Goal: Transaction & Acquisition: Purchase product/service

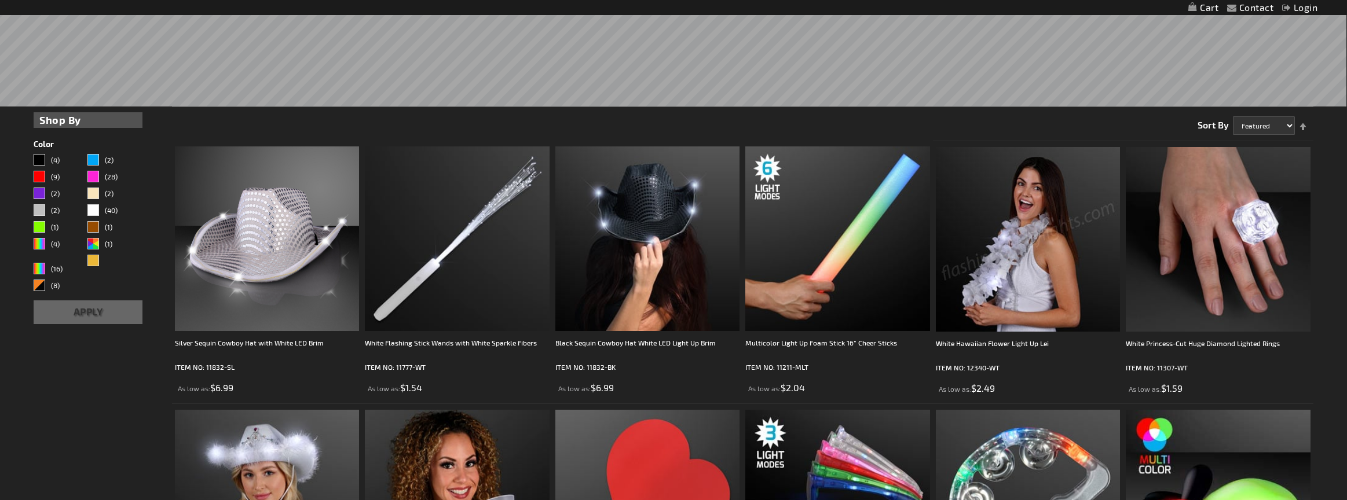
scroll to position [397, 0]
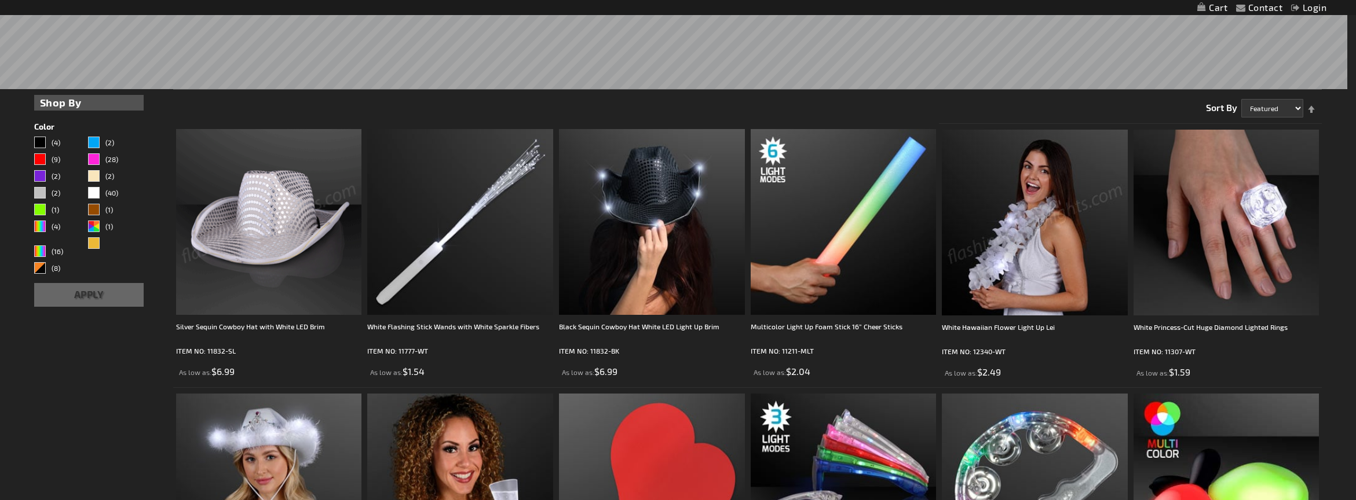
click at [87, 389] on div "Close dialog Get 10% Off Subscribe and save [DATE] Unlock Offer Submit" at bounding box center [678, 250] width 1356 height 500
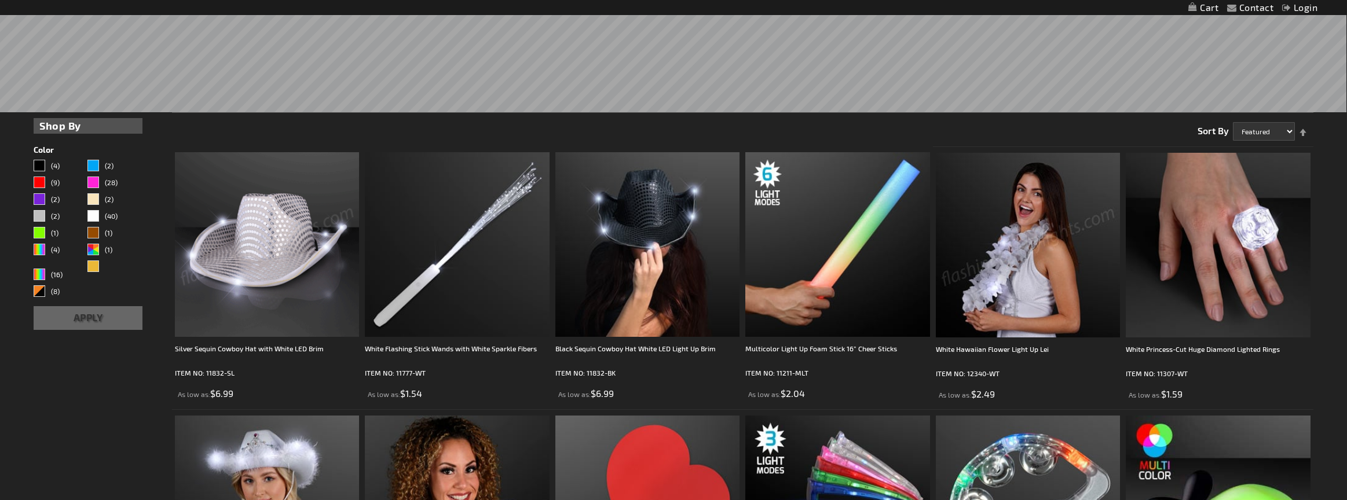
scroll to position [0, 0]
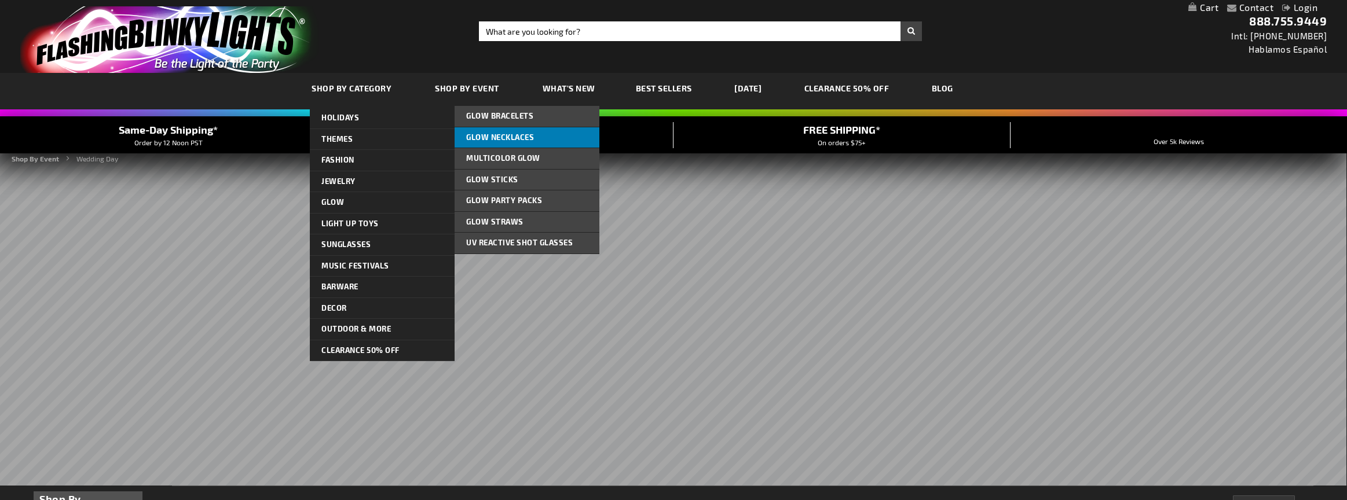
click at [495, 132] on link "Glow Necklaces" at bounding box center [527, 137] width 145 height 21
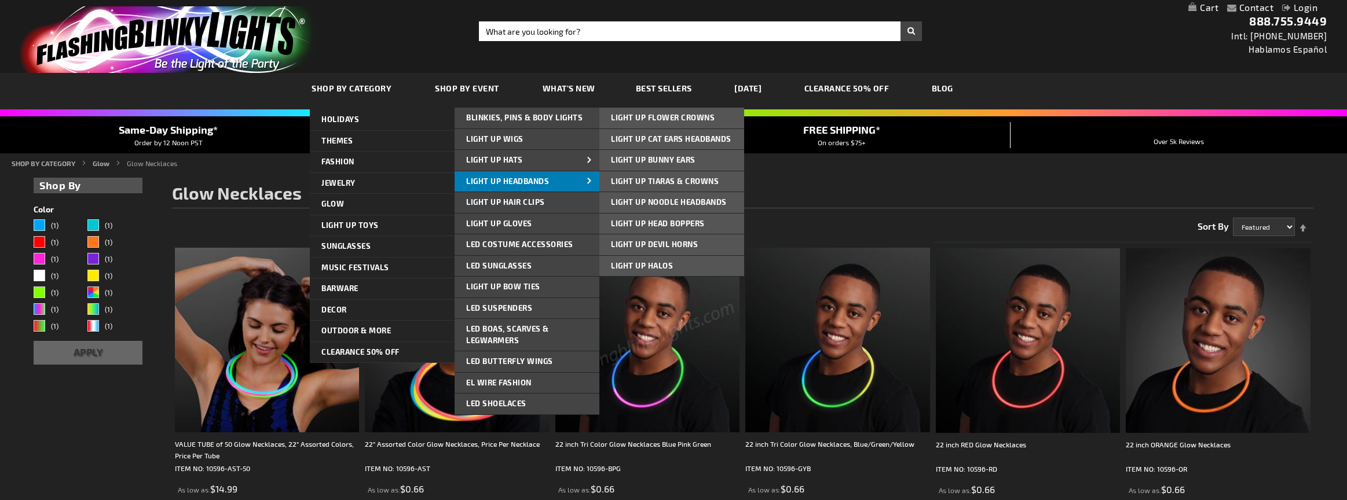
scroll to position [1, 0]
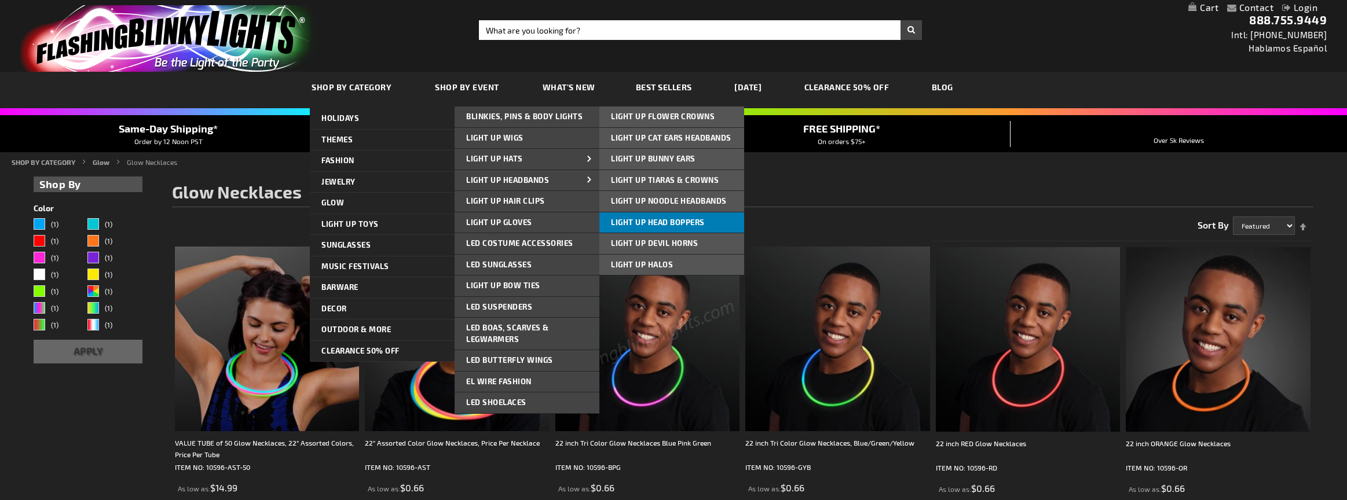
click at [649, 218] on span "Light Up Head Boppers" at bounding box center [658, 222] width 94 height 9
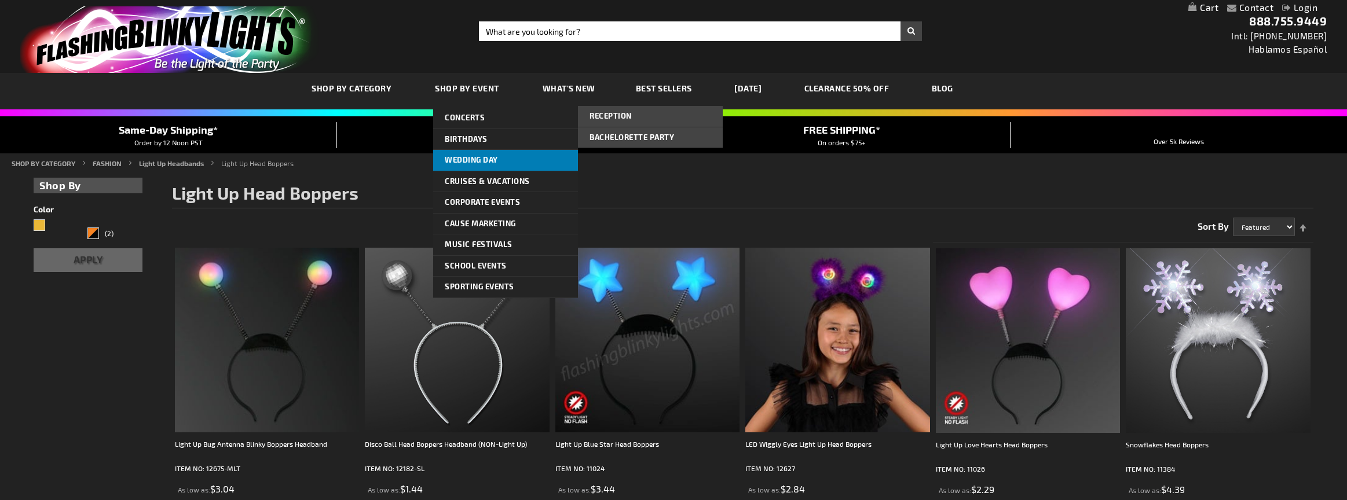
click at [459, 158] on span "Wedding Day" at bounding box center [471, 159] width 53 height 9
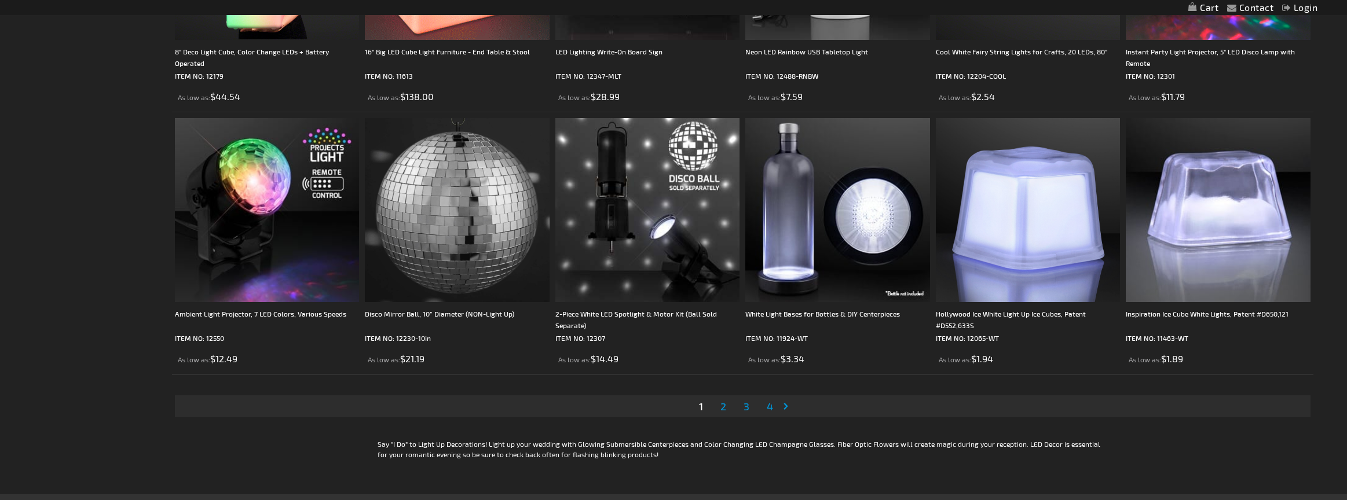
scroll to position [2773, 0]
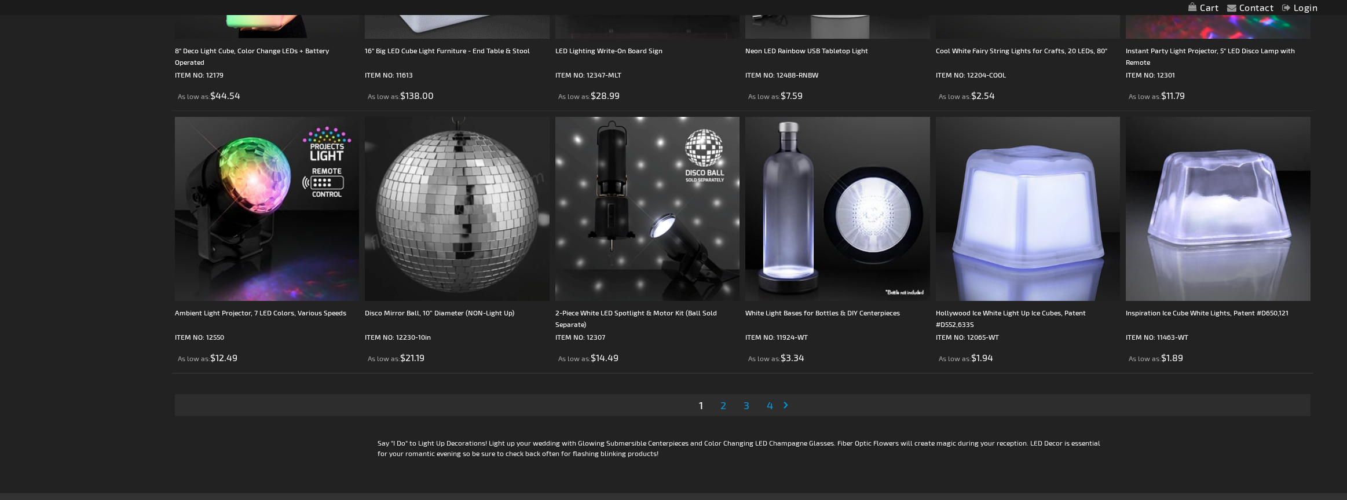
click at [722, 409] on span "2" at bounding box center [723, 405] width 6 height 13
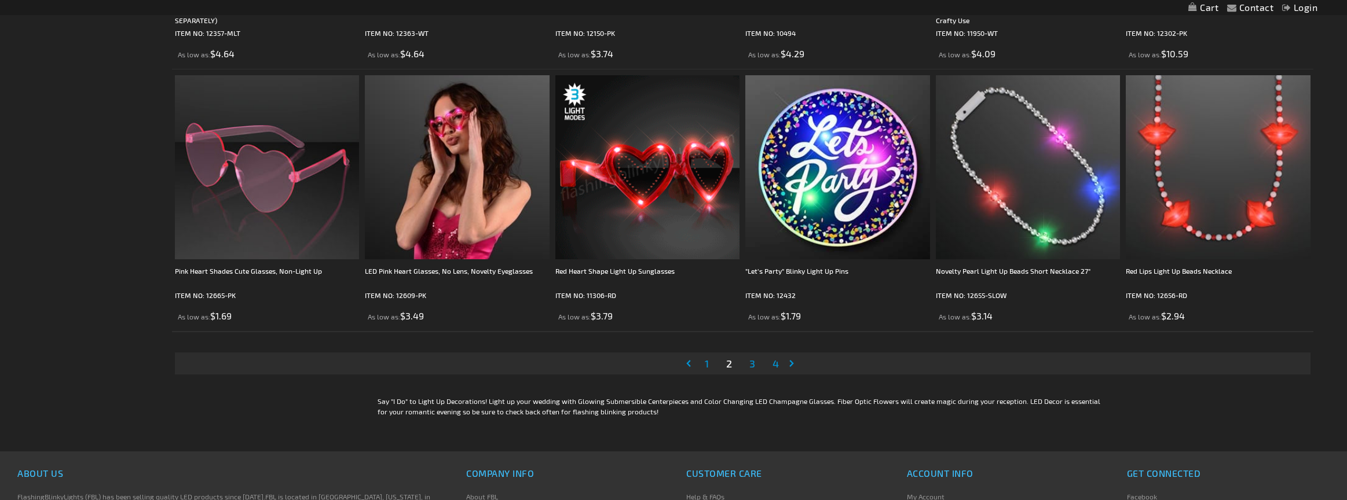
scroll to position [2818, 0]
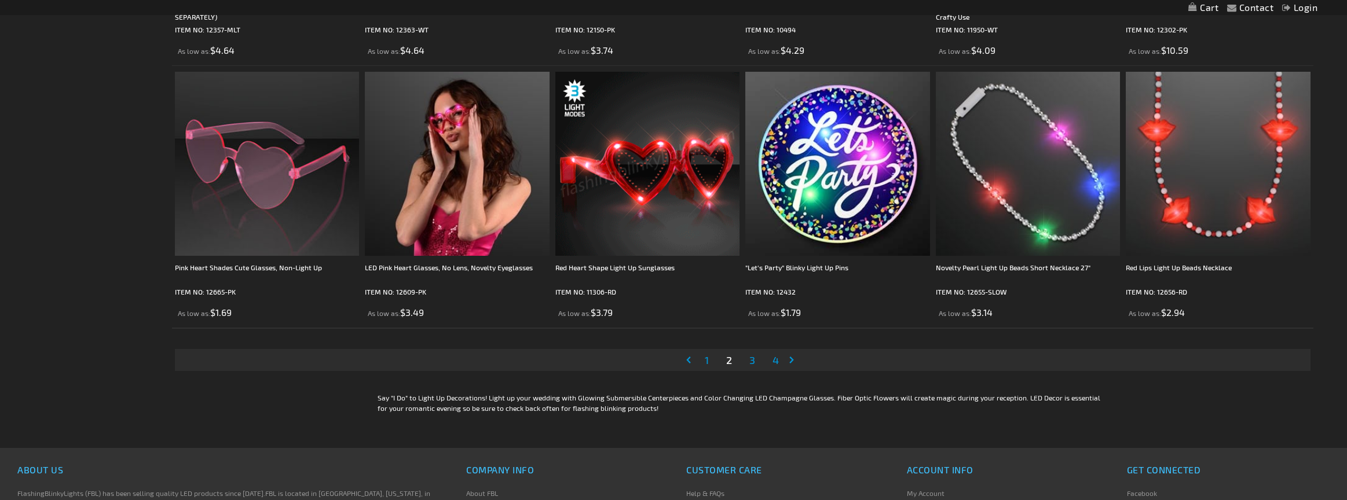
click at [755, 362] on span "3" at bounding box center [752, 360] width 6 height 13
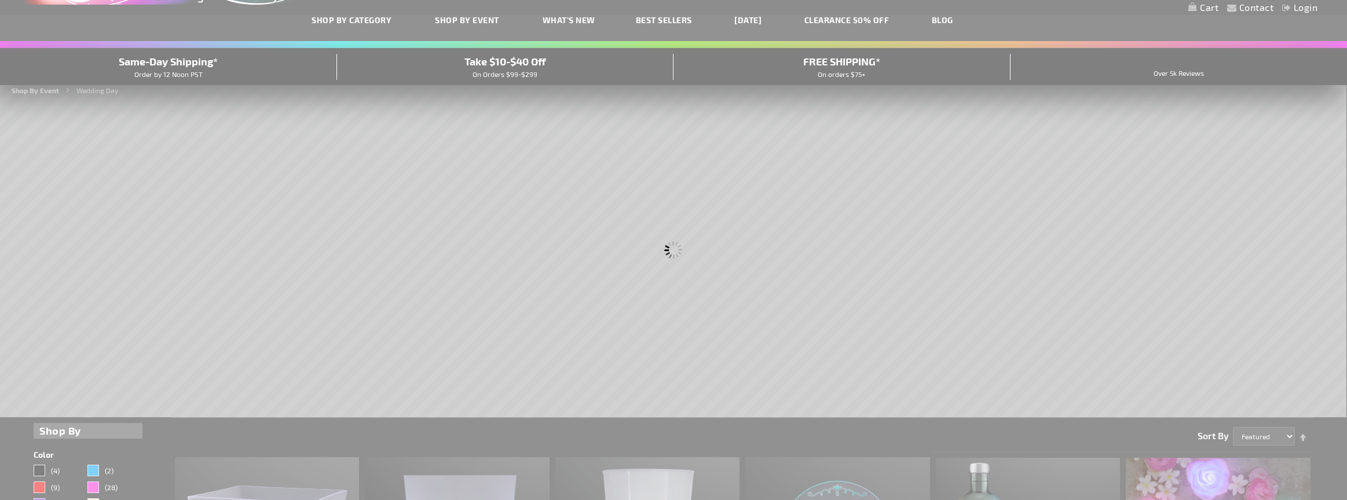
scroll to position [30, 0]
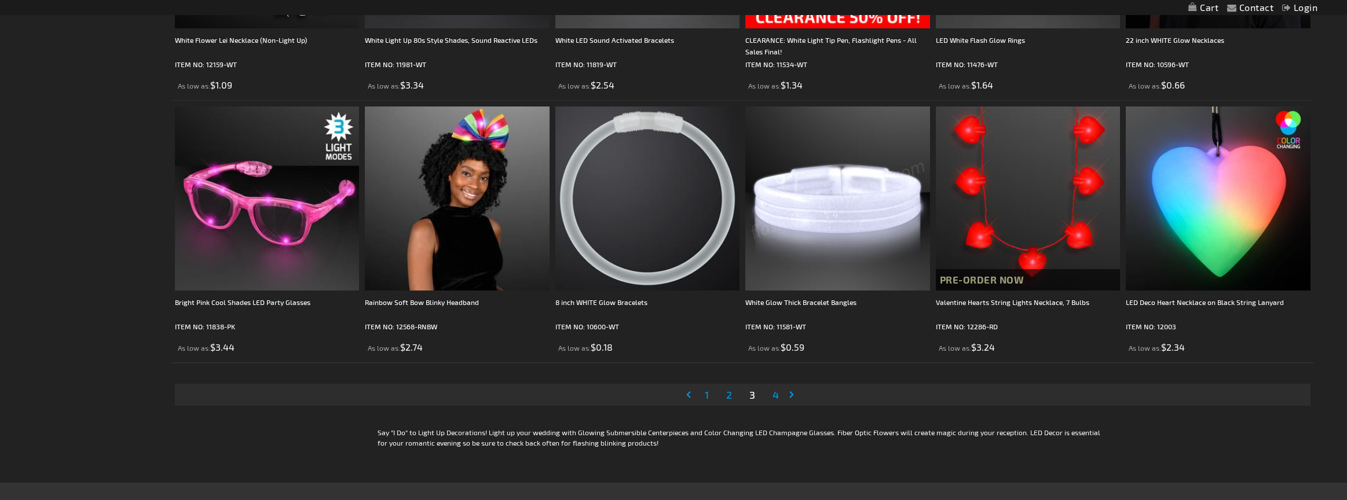
scroll to position [2785, 0]
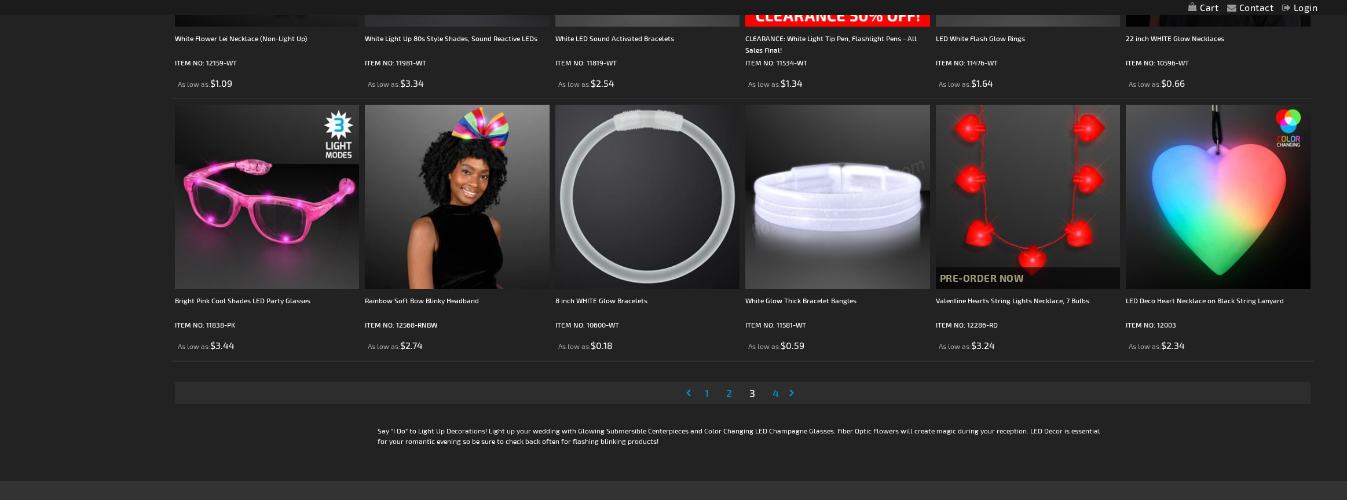
click at [778, 396] on span "4" at bounding box center [775, 393] width 6 height 13
